Goal: Check status: Check status

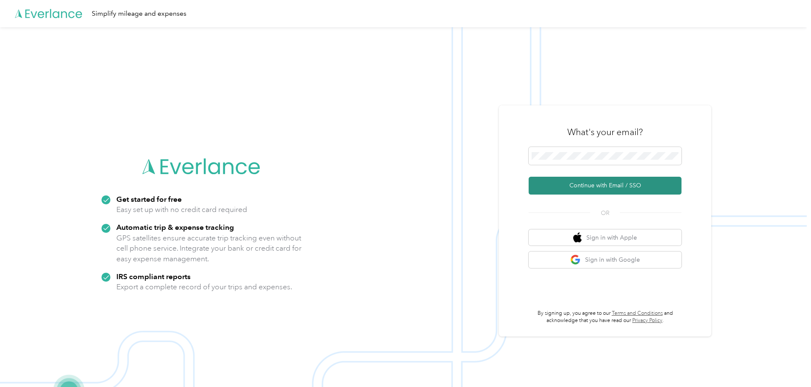
click at [605, 189] on button "Continue with Email / SSO" at bounding box center [604, 186] width 153 height 18
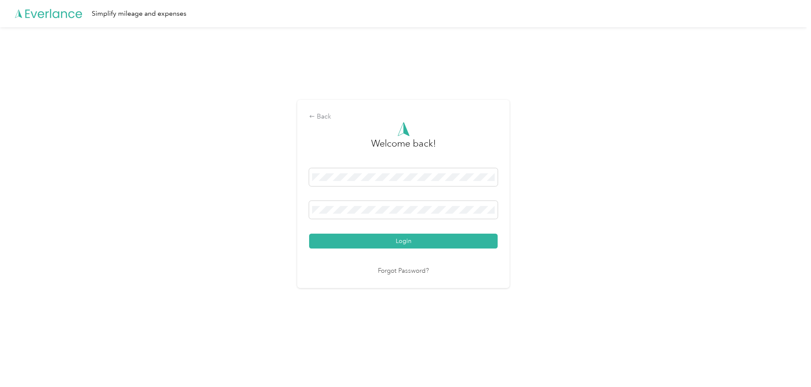
click at [309, 233] on button "Login" at bounding box center [403, 240] width 188 height 15
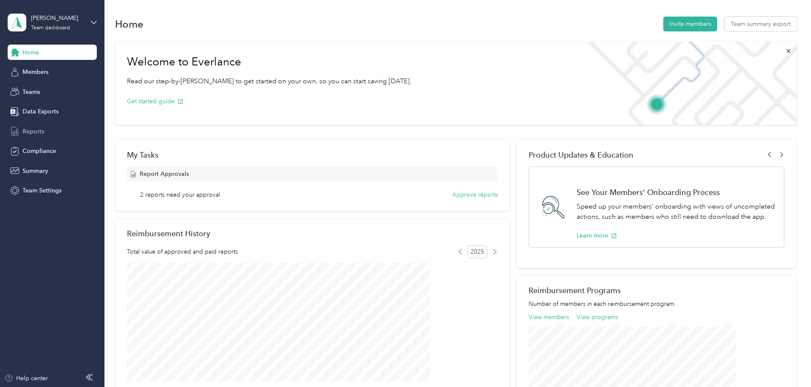
drag, startPoint x: 36, startPoint y: 132, endPoint x: 44, endPoint y: 135, distance: 8.3
click at [36, 132] on span "Reports" at bounding box center [33, 131] width 22 height 9
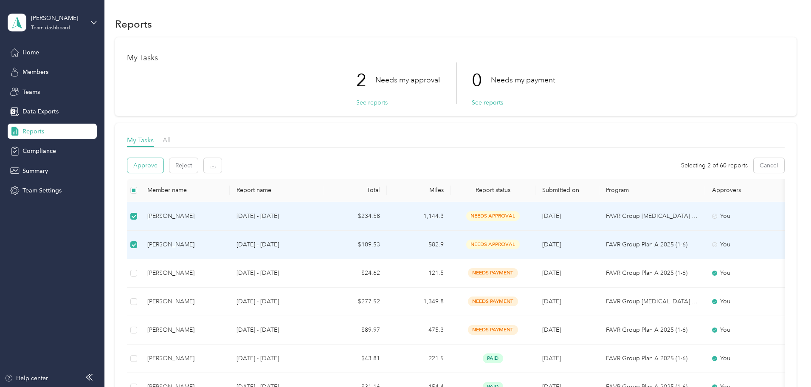
click at [163, 166] on button "Approve" at bounding box center [145, 165] width 36 height 15
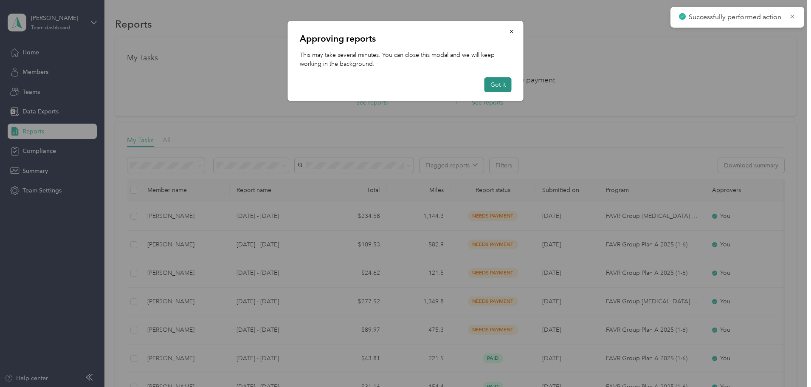
click at [504, 84] on button "Got it" at bounding box center [497, 84] width 27 height 15
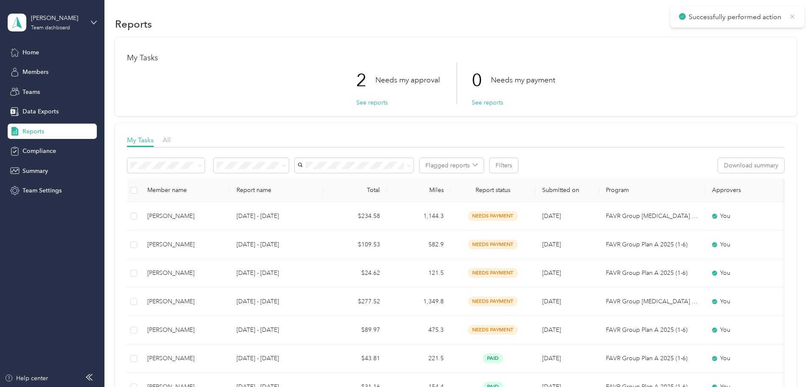
click at [791, 16] on icon at bounding box center [791, 17] width 7 height 8
